Goal: Navigation & Orientation: Find specific page/section

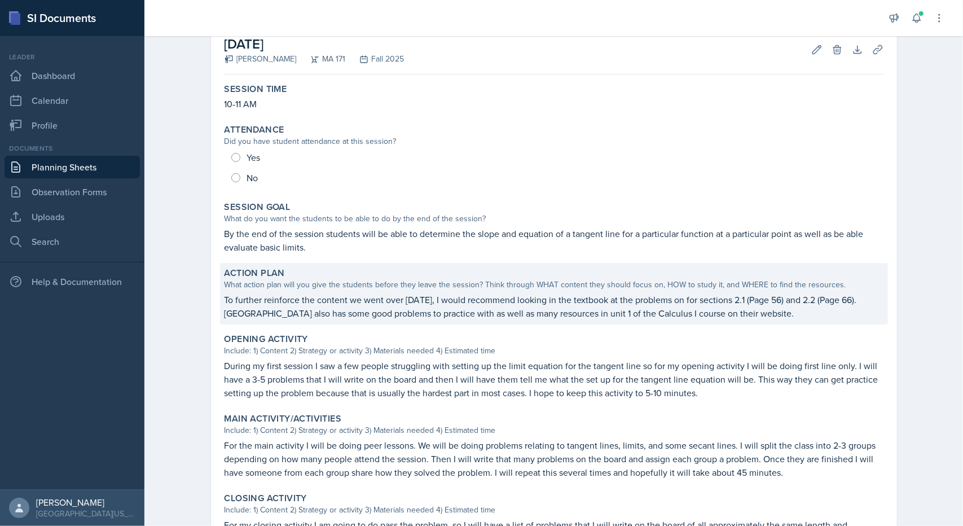
scroll to position [56, 0]
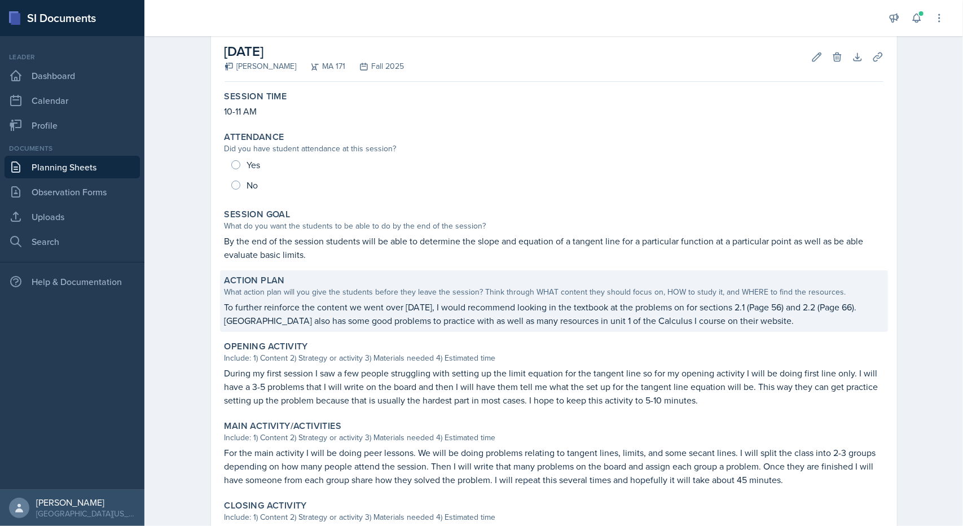
click at [418, 310] on p "To further reinforce the content we went over [DATE], I would recommend looking…" at bounding box center [554, 313] width 659 height 27
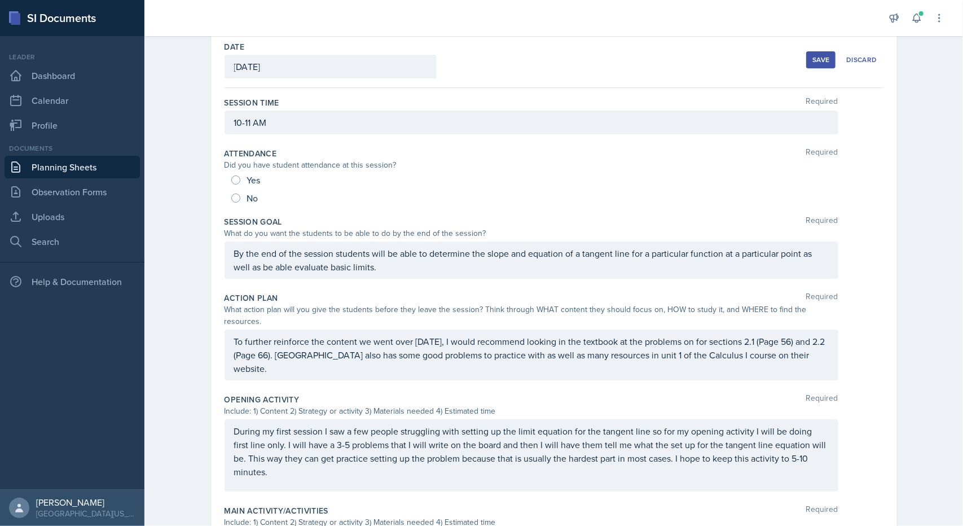
scroll to position [52, 0]
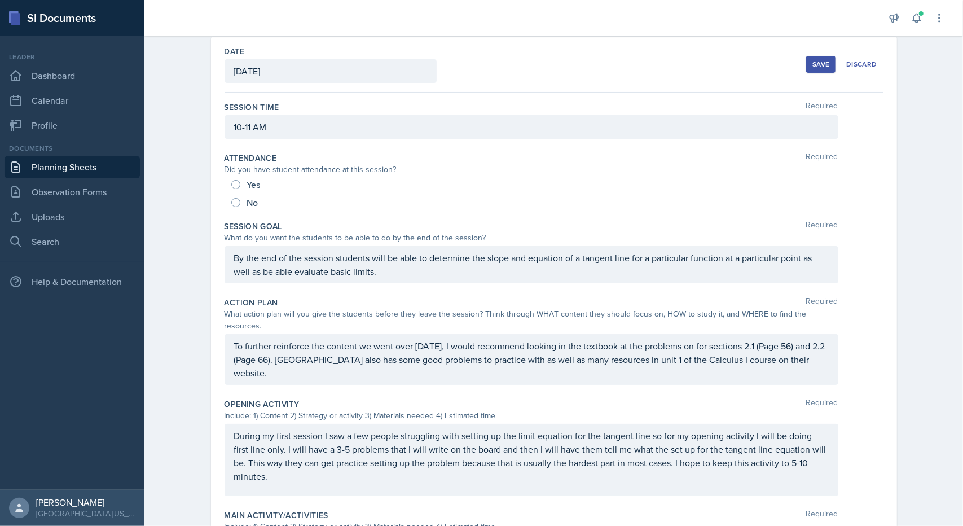
click at [362, 334] on div "To further reinforce the content we went over [DATE], I would recommend looking…" at bounding box center [532, 359] width 614 height 51
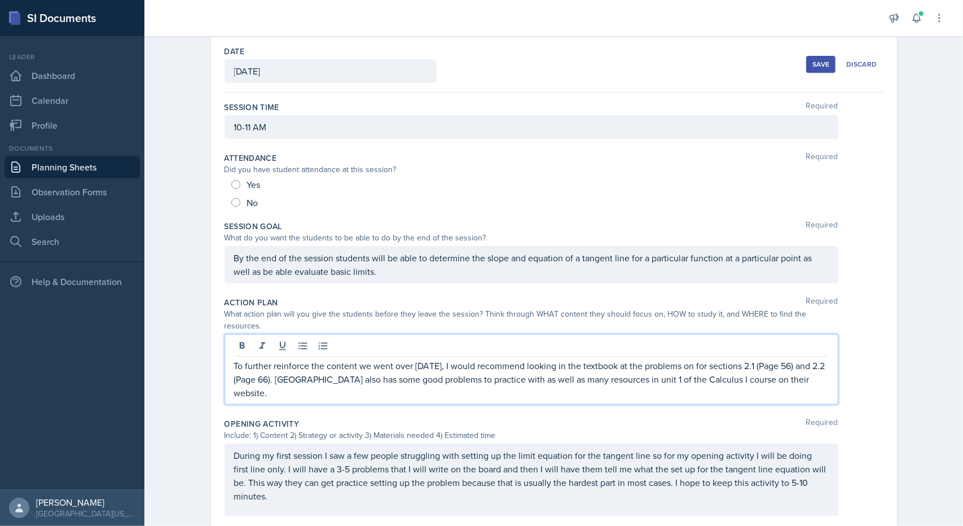
click at [362, 338] on div at bounding box center [531, 347] width 595 height 19
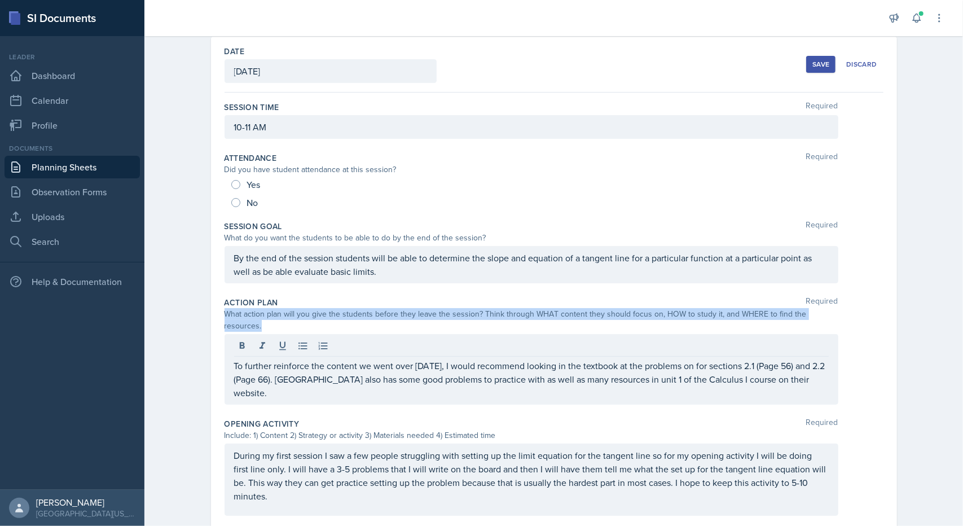
click at [362, 338] on div at bounding box center [531, 347] width 595 height 19
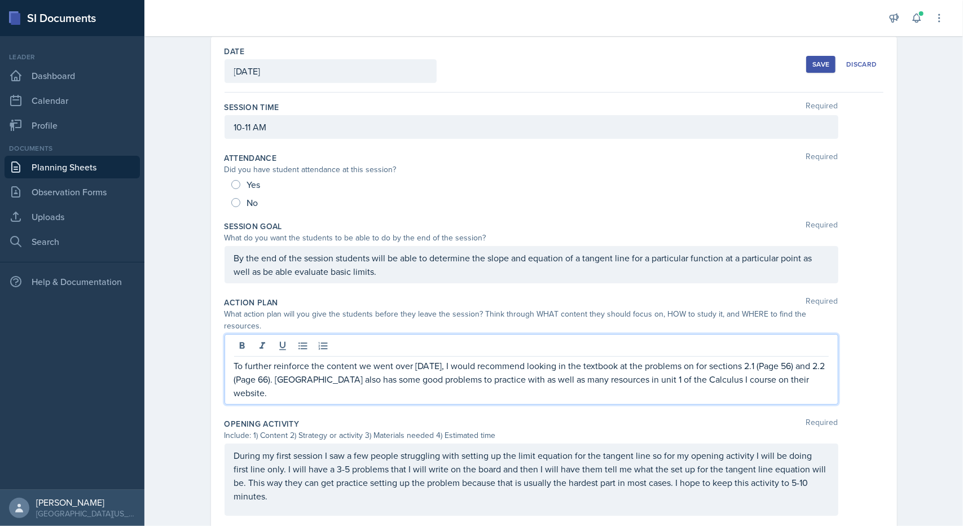
click at [368, 359] on p "To further reinforce the content we went over [DATE], I would recommend looking…" at bounding box center [531, 379] width 595 height 41
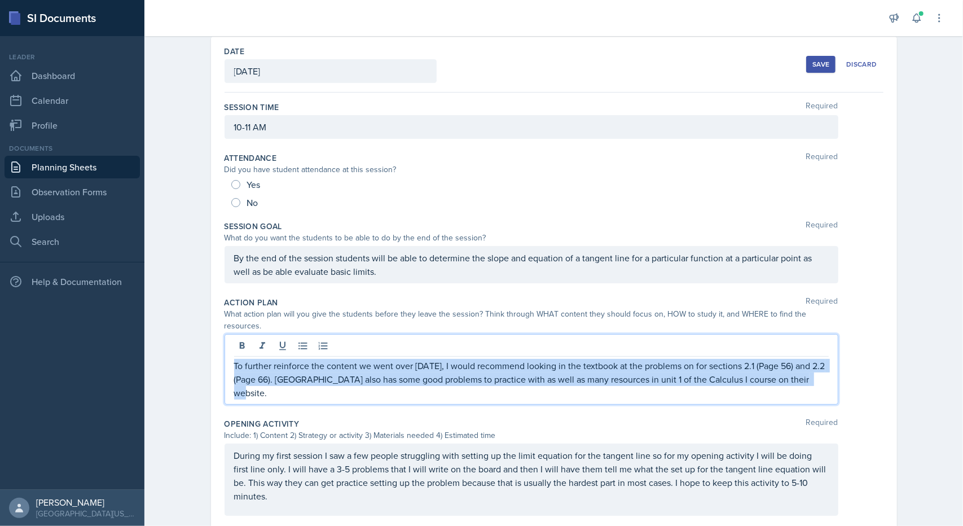
click at [368, 359] on p "To further reinforce the content we went over [DATE], I would recommend looking…" at bounding box center [531, 379] width 595 height 41
copy p "To further reinforce the content we went over [DATE], I would recommend looking…"
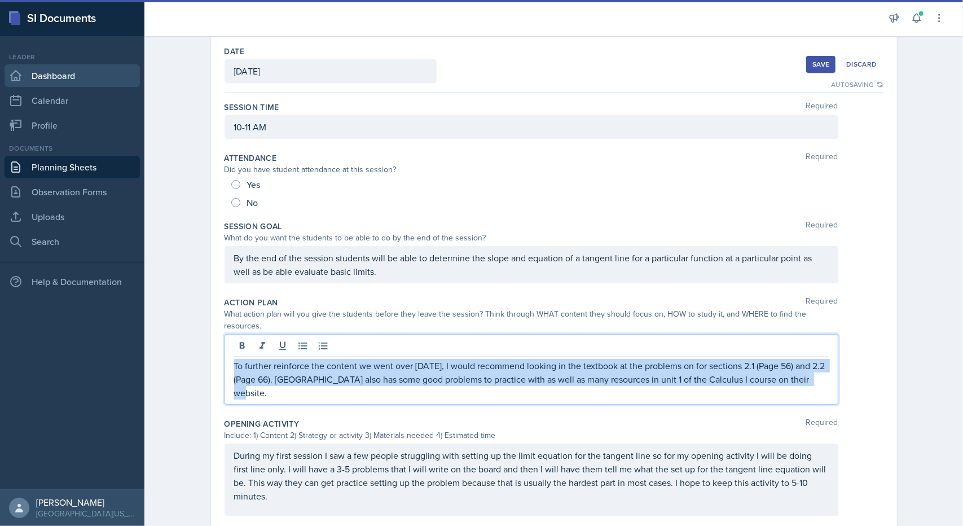
click at [67, 72] on link "Dashboard" at bounding box center [72, 75] width 135 height 23
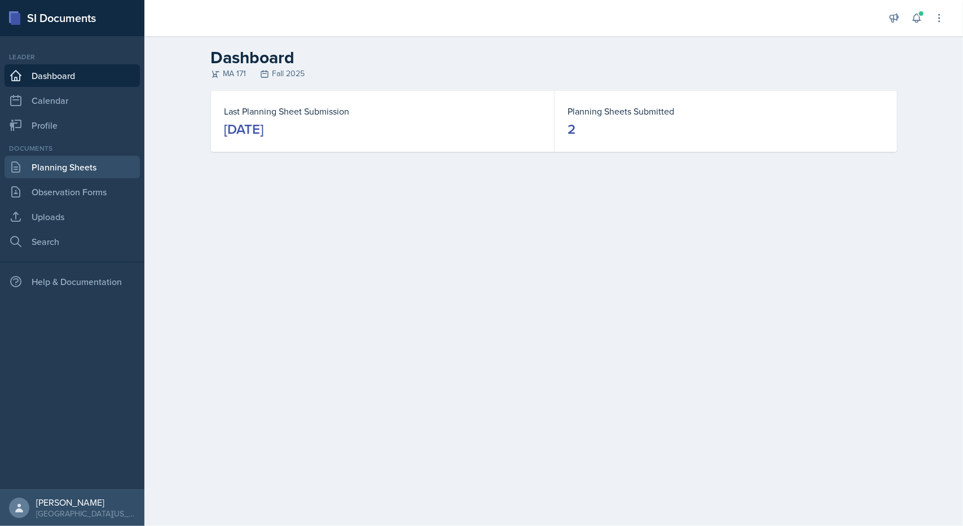
click at [102, 174] on link "Planning Sheets" at bounding box center [72, 167] width 135 height 23
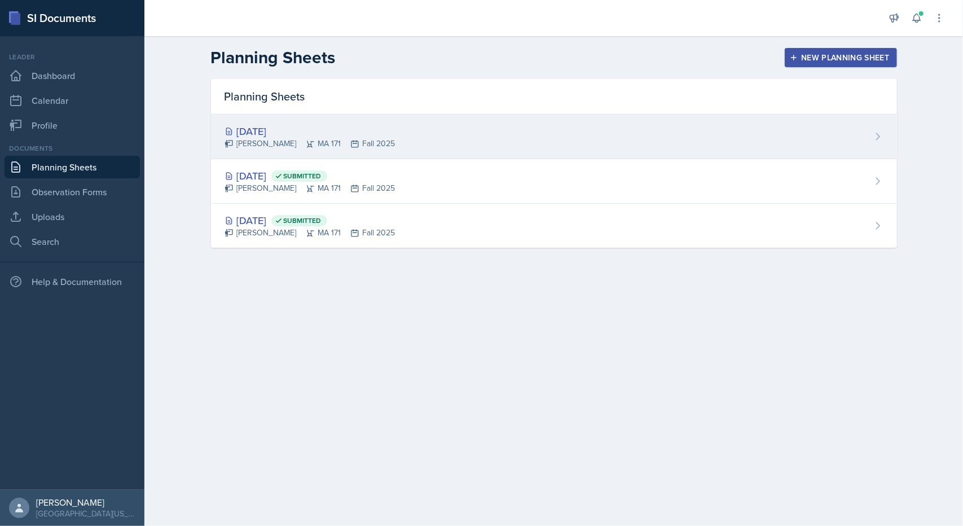
click at [262, 130] on div "[DATE]" at bounding box center [310, 131] width 171 height 15
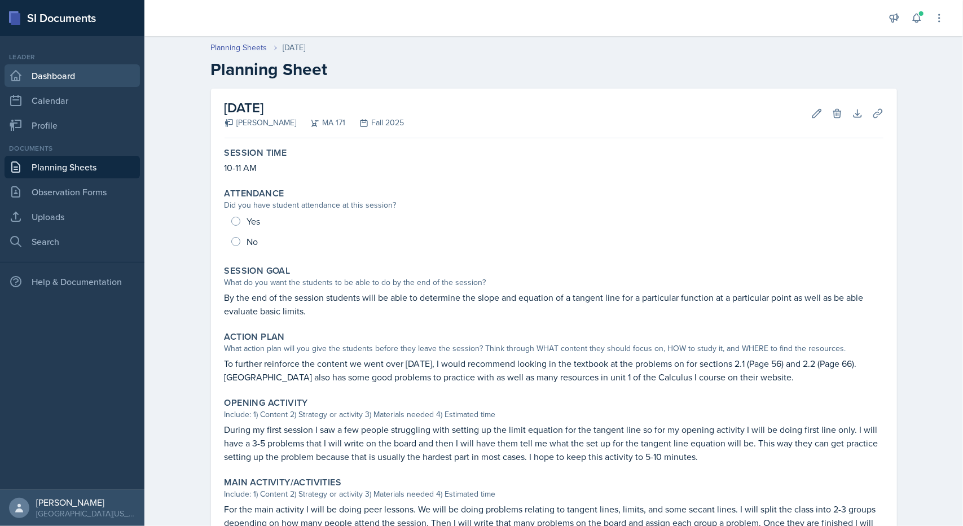
click at [108, 78] on link "Dashboard" at bounding box center [72, 75] width 135 height 23
